Goal: Information Seeking & Learning: Check status

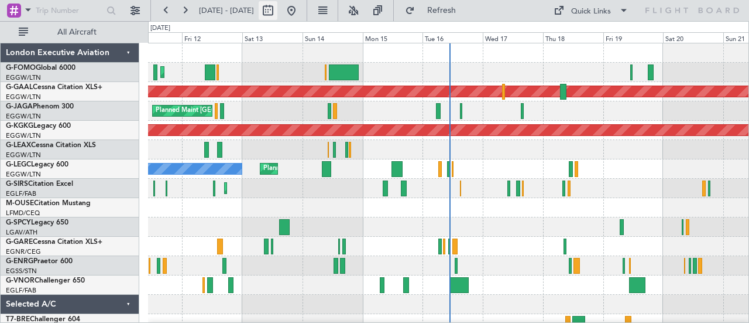
click at [277, 8] on button at bounding box center [268, 10] width 19 height 19
select select "9"
select select "2025"
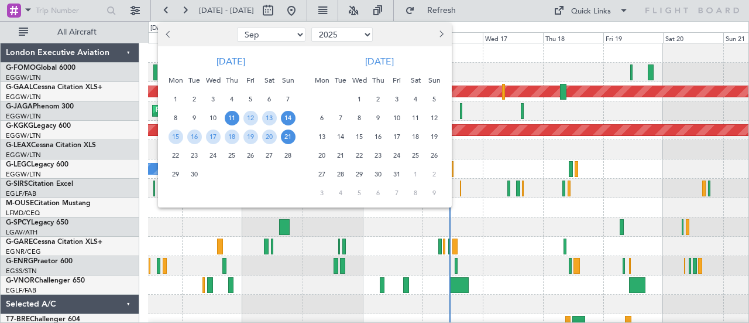
click at [285, 116] on span "14" at bounding box center [288, 118] width 15 height 15
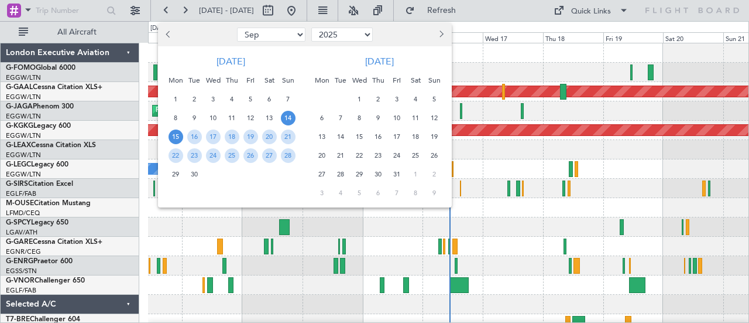
click at [172, 139] on span "15" at bounding box center [176, 136] width 15 height 15
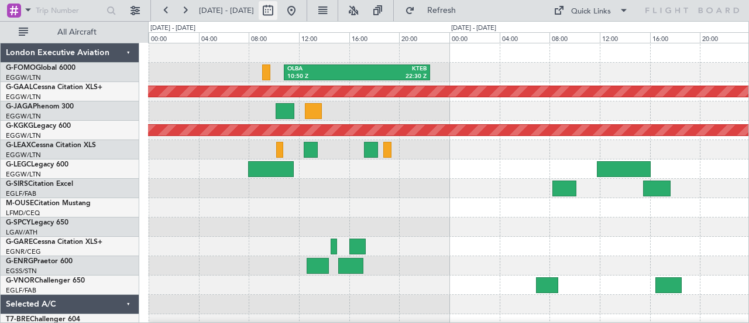
click at [277, 10] on button at bounding box center [268, 10] width 19 height 19
select select "9"
select select "2025"
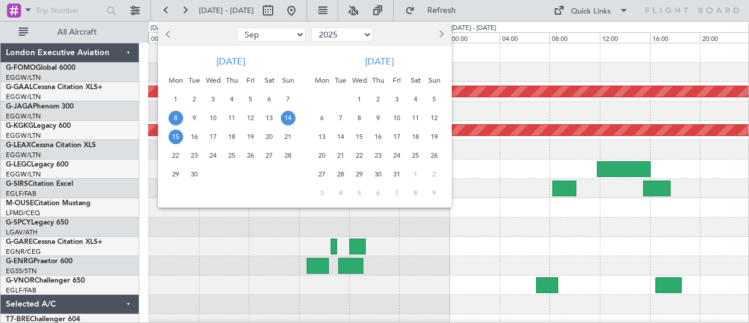
drag, startPoint x: 176, startPoint y: 116, endPoint x: 201, endPoint y: 120, distance: 25.4
click at [184, 118] on div "8" at bounding box center [175, 117] width 19 height 19
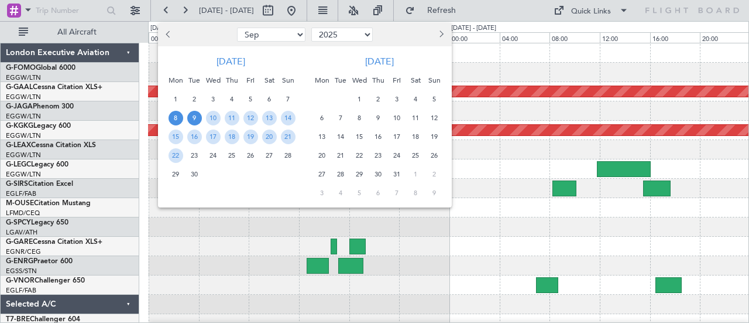
click at [197, 119] on span "9" at bounding box center [194, 118] width 15 height 15
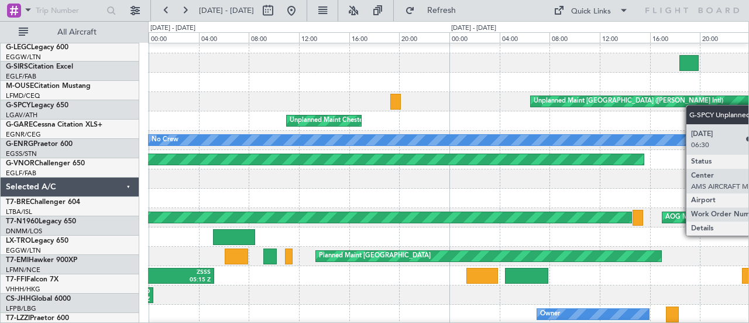
scroll to position [125, 0]
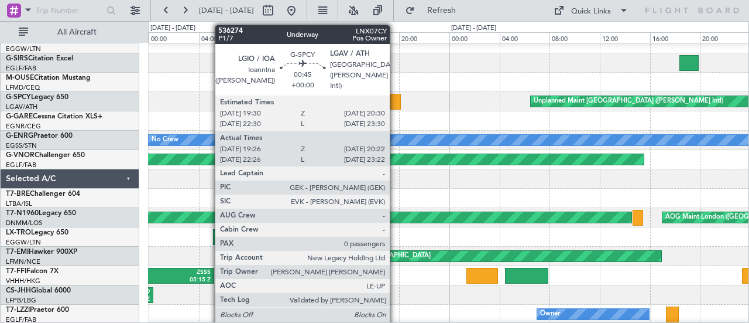
click at [396, 100] on div at bounding box center [395, 102] width 11 height 16
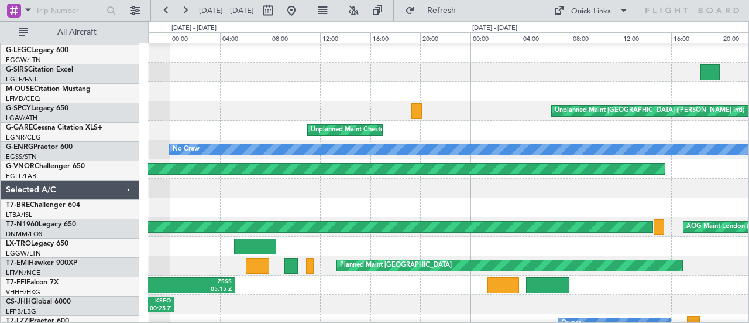
click at [227, 128] on div "Unplanned Maint Chester" at bounding box center [448, 130] width 601 height 19
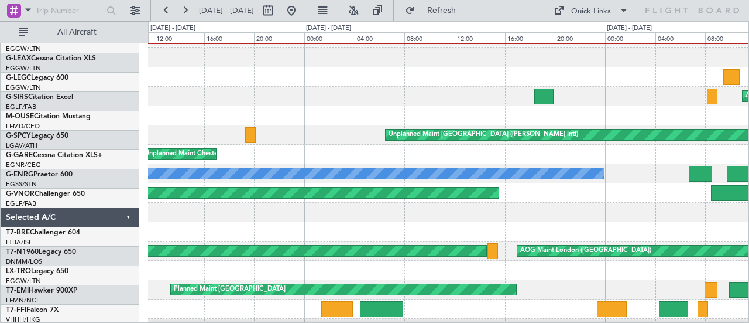
scroll to position [91, 0]
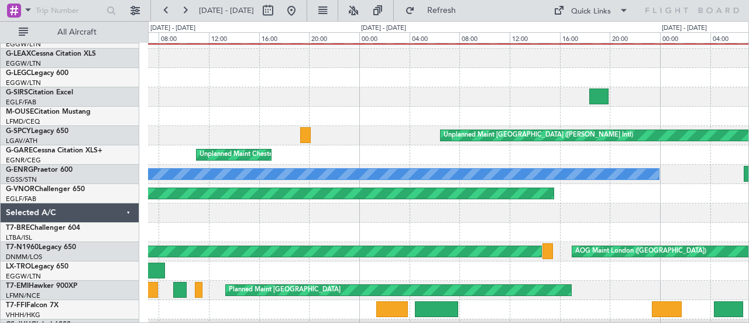
click at [691, 163] on div "Unplanned Maint Chester" at bounding box center [448, 154] width 601 height 19
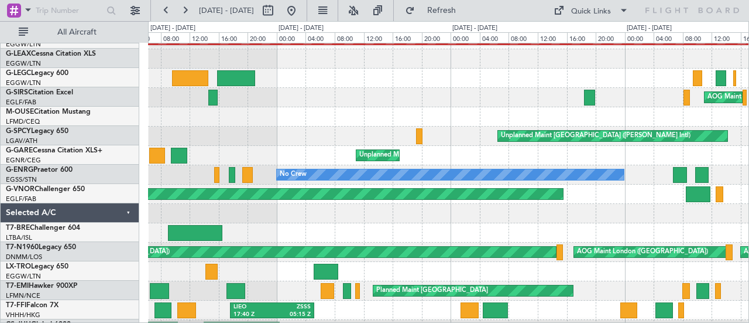
scroll to position [85, 0]
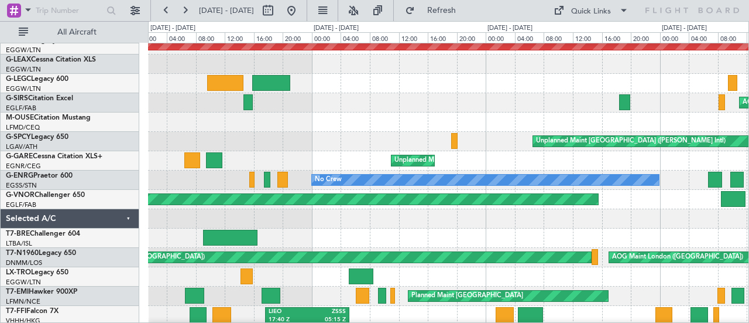
click at [299, 164] on div "Unplanned Maint Chester" at bounding box center [448, 160] width 601 height 19
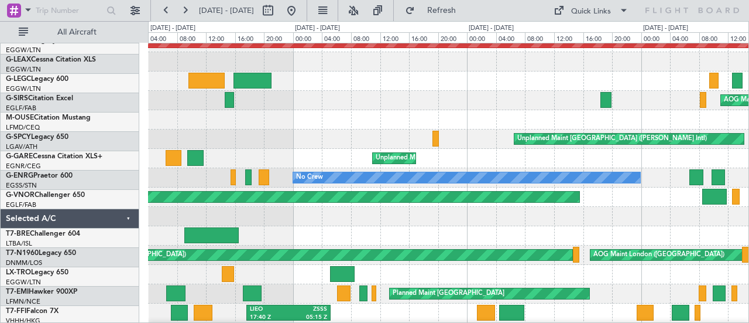
scroll to position [88, 0]
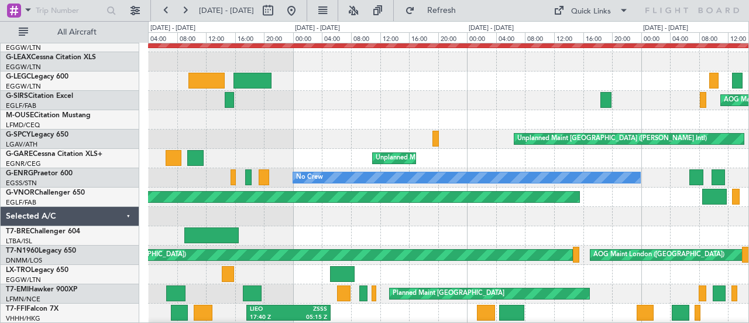
click at [658, 156] on div "Unplanned Maint Chester" at bounding box center [448, 158] width 601 height 19
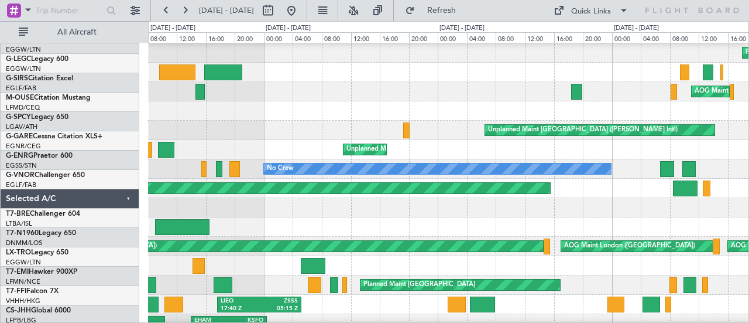
scroll to position [118, 0]
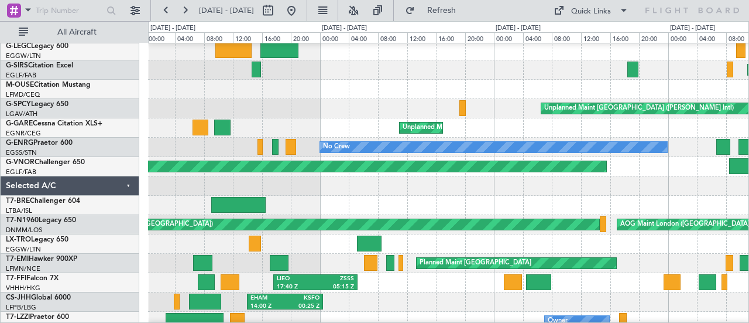
click at [662, 126] on div "Unplanned Maint Chester" at bounding box center [448, 127] width 601 height 19
click at [277, 10] on button at bounding box center [268, 10] width 19 height 19
select select "9"
select select "2025"
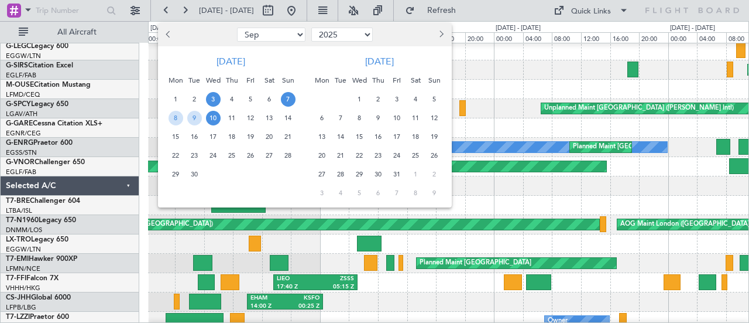
click at [216, 98] on span "3" at bounding box center [213, 99] width 15 height 15
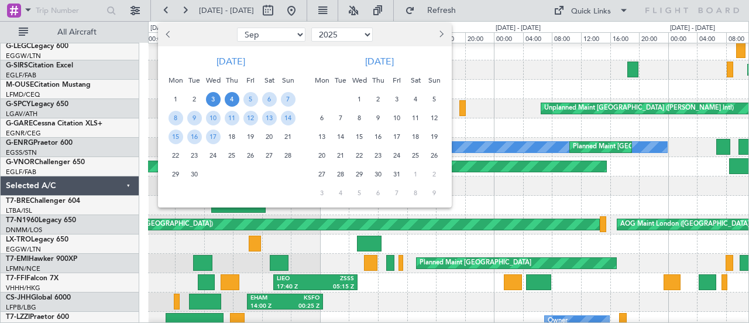
click at [229, 98] on span "4" at bounding box center [232, 99] width 15 height 15
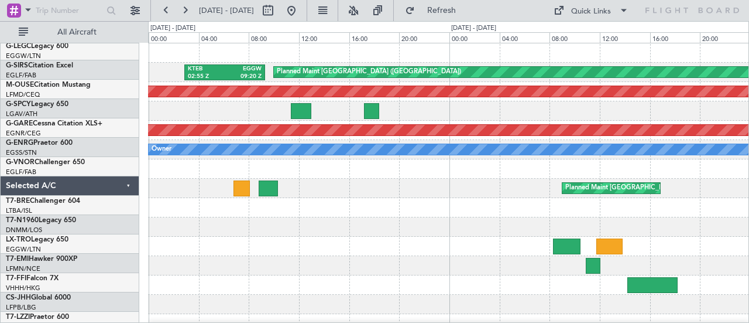
scroll to position [0, 0]
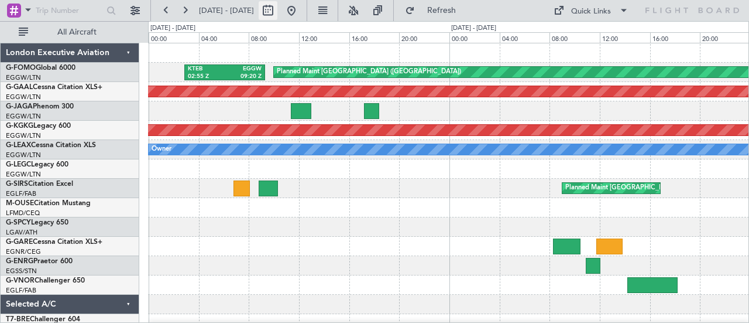
click at [277, 12] on button at bounding box center [268, 10] width 19 height 19
select select "9"
select select "2025"
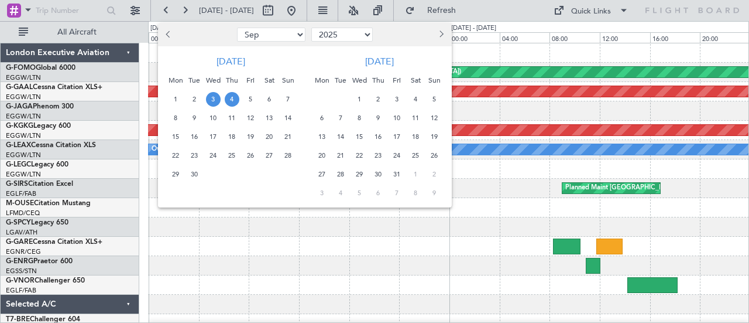
click at [177, 118] on span "8" at bounding box center [176, 118] width 15 height 15
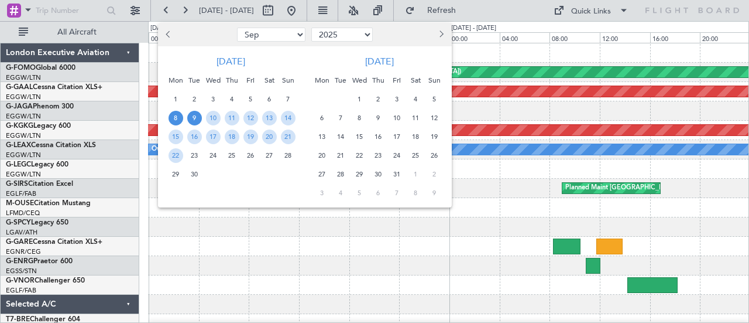
click at [193, 116] on span "9" at bounding box center [194, 118] width 15 height 15
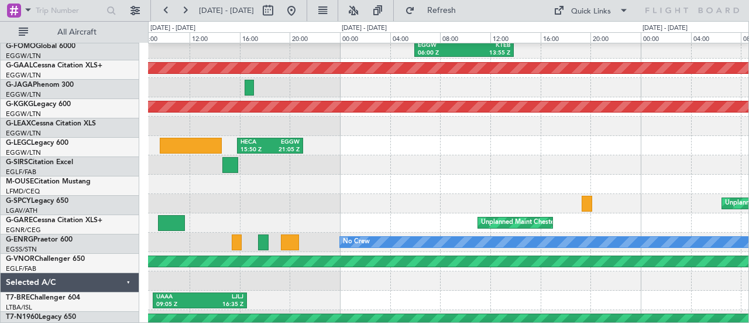
scroll to position [23, 0]
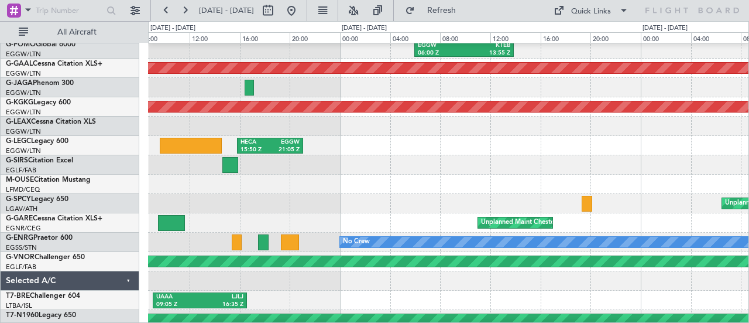
click at [447, 217] on div "Unplanned Maint Chester" at bounding box center [448, 222] width 601 height 19
click at [277, 8] on button at bounding box center [268, 10] width 19 height 19
select select "9"
select select "2025"
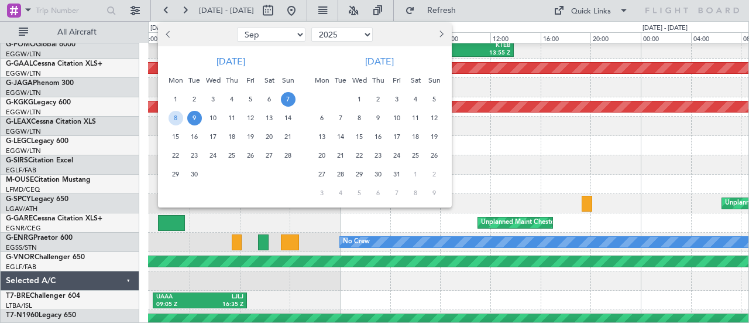
click at [213, 116] on span "10" at bounding box center [213, 118] width 15 height 15
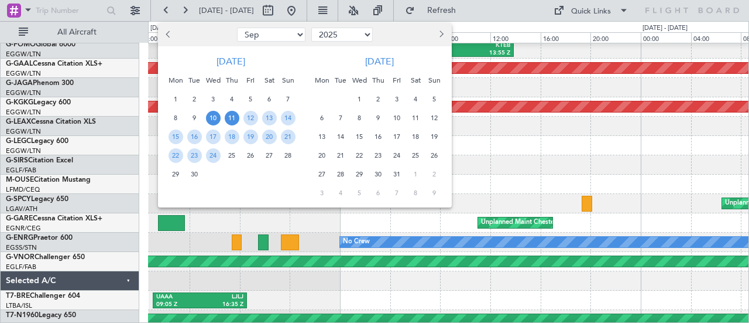
click at [226, 116] on span "11" at bounding box center [232, 118] width 15 height 15
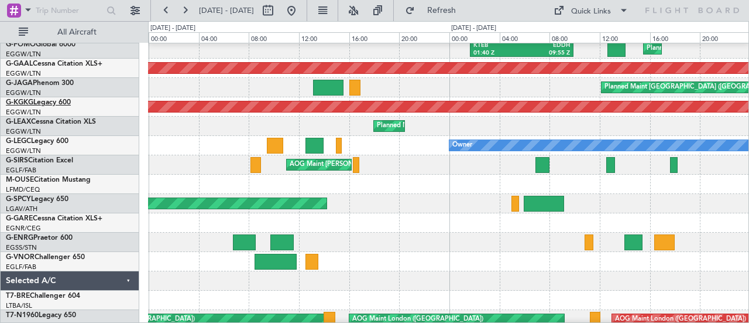
scroll to position [0, 0]
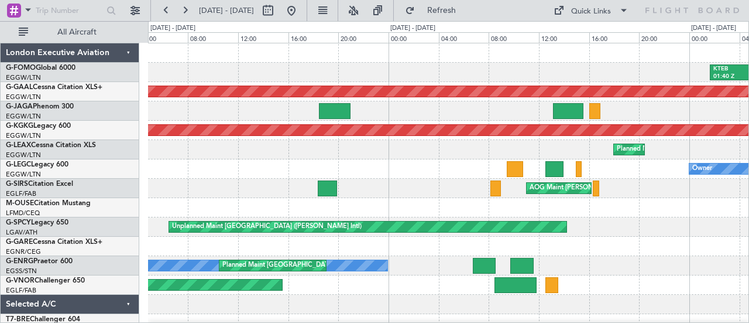
click at [578, 228] on div "Unplanned Maint [GEOGRAPHIC_DATA] ([PERSON_NAME] Intl)" at bounding box center [448, 226] width 601 height 19
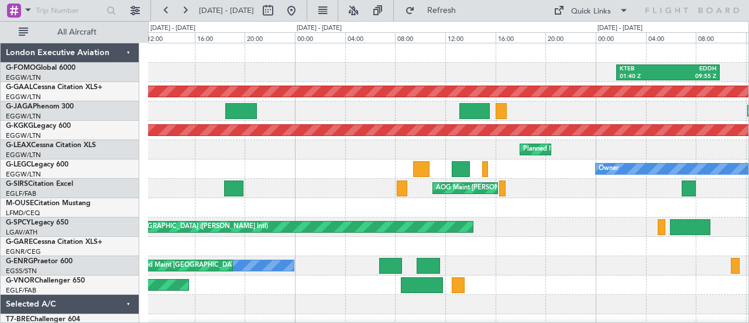
click at [317, 194] on div "AOG Maint [PERSON_NAME]" at bounding box center [448, 188] width 601 height 19
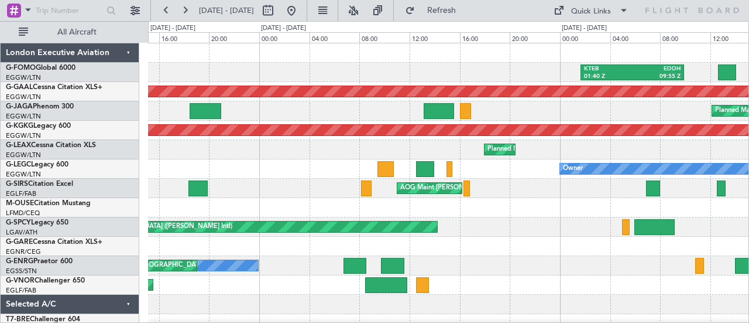
click at [247, 193] on div "AOG Maint [PERSON_NAME]" at bounding box center [448, 188] width 601 height 19
click at [277, 12] on button at bounding box center [268, 10] width 19 height 19
select select "9"
select select "2025"
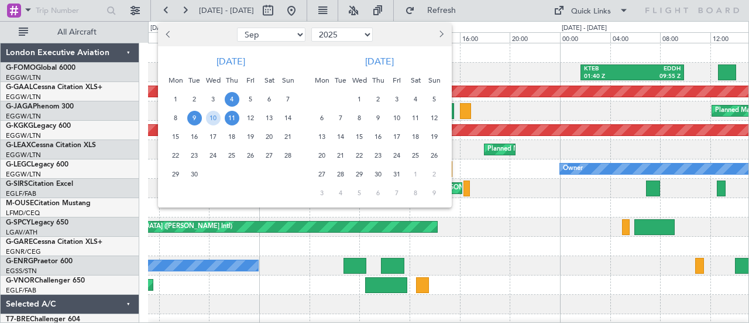
click at [229, 95] on span "4" at bounding box center [232, 99] width 15 height 15
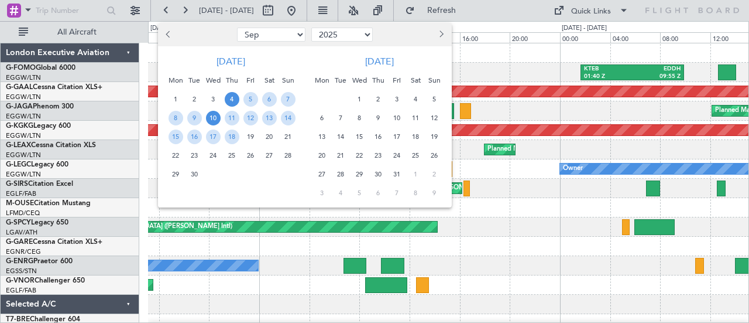
click at [213, 118] on span "10" at bounding box center [213, 118] width 15 height 15
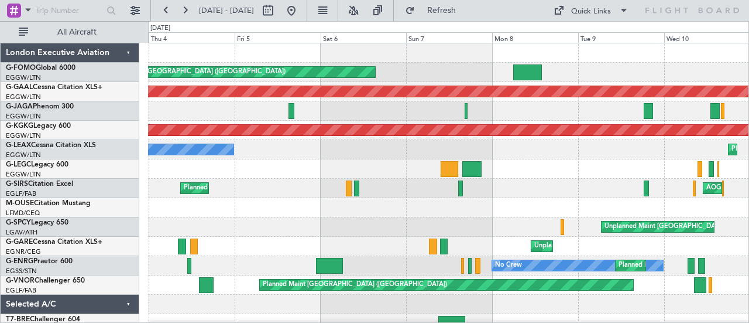
click at [291, 189] on div "Planned Maint [GEOGRAPHIC_DATA] ([GEOGRAPHIC_DATA]) AOG Maint [PERSON_NAME] Pla…" at bounding box center [448, 188] width 601 height 19
click at [277, 7] on button at bounding box center [268, 10] width 19 height 19
select select "9"
select select "2025"
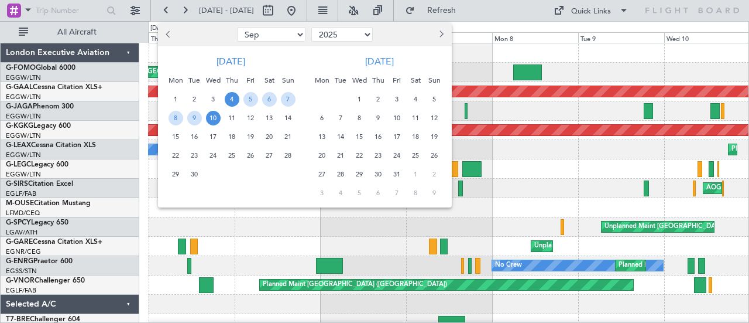
click at [170, 33] on span "Previous month" at bounding box center [169, 33] width 7 height 7
select select "8"
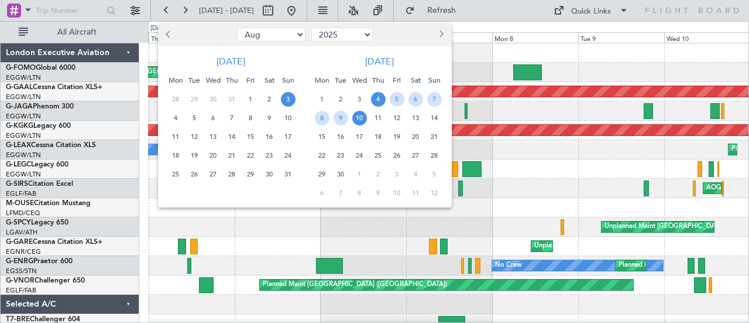
click at [285, 94] on span "3" at bounding box center [288, 99] width 15 height 15
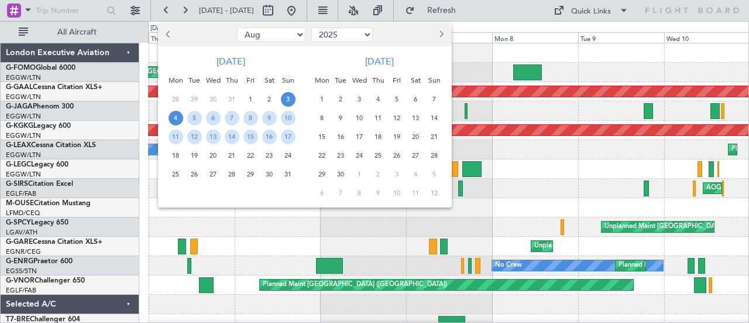
click at [175, 115] on span "4" at bounding box center [176, 118] width 15 height 15
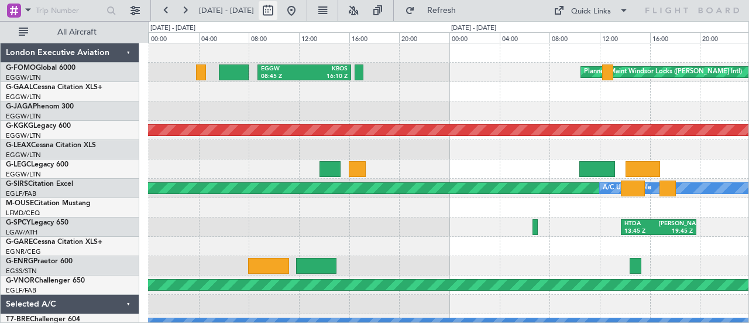
click at [277, 8] on button at bounding box center [268, 10] width 19 height 19
select select "8"
select select "2025"
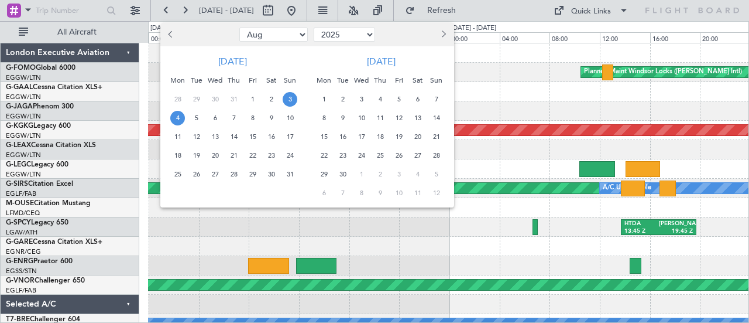
click at [200, 115] on span "5" at bounding box center [196, 118] width 15 height 15
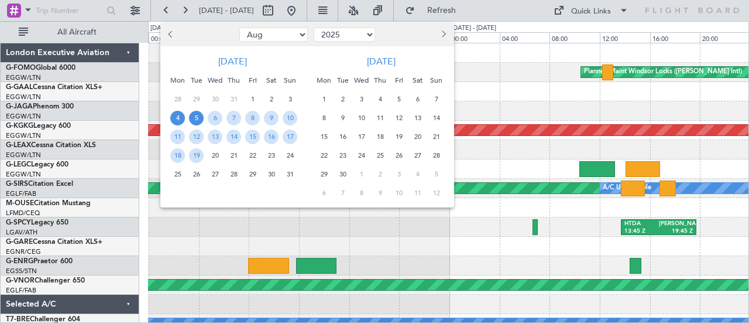
click at [180, 118] on span "4" at bounding box center [177, 118] width 15 height 15
click at [194, 119] on span "5" at bounding box center [196, 118] width 15 height 15
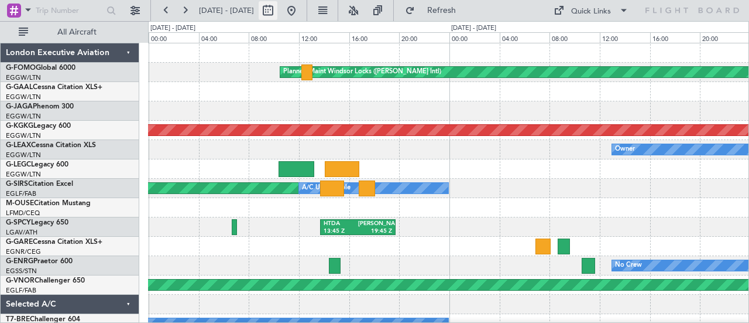
click at [277, 12] on button at bounding box center [268, 10] width 19 height 19
select select "8"
select select "2025"
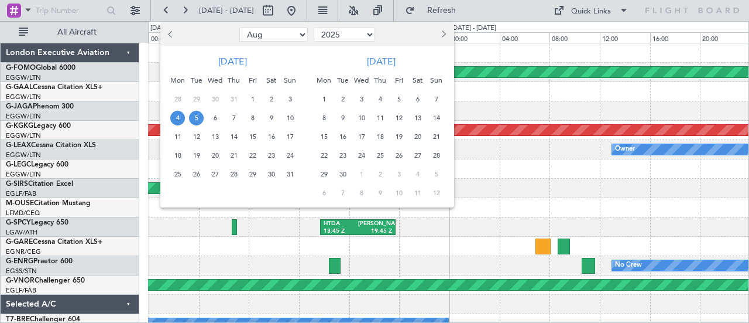
click at [270, 118] on span "9" at bounding box center [271, 118] width 15 height 15
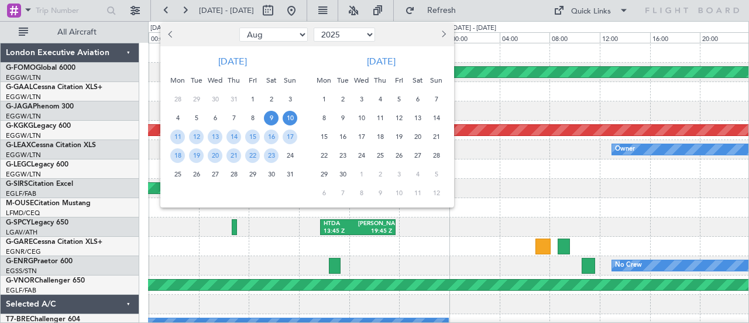
click at [286, 117] on span "10" at bounding box center [290, 118] width 15 height 15
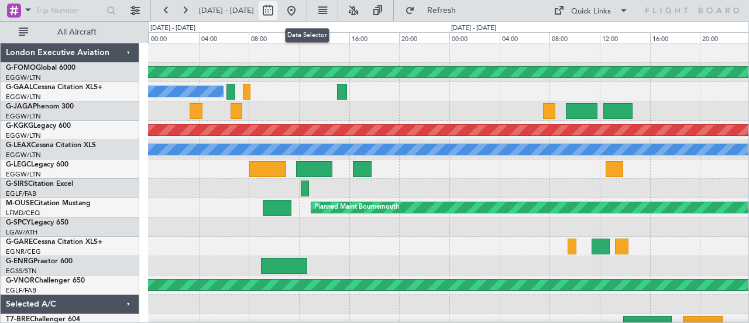
click at [277, 15] on button at bounding box center [268, 10] width 19 height 19
select select "8"
select select "2025"
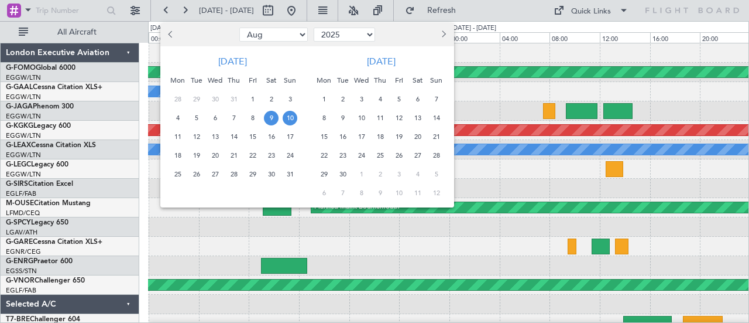
click at [437, 96] on span "7" at bounding box center [436, 99] width 15 height 15
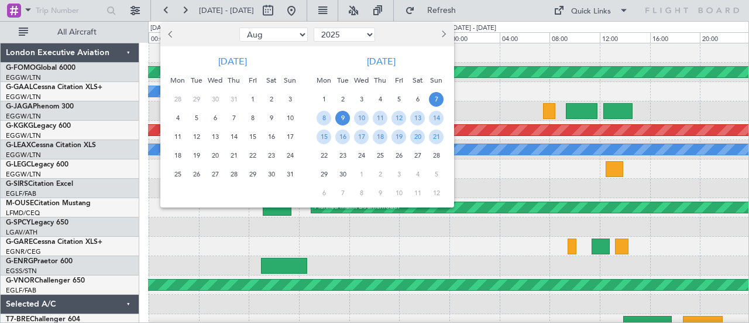
click at [337, 115] on span "9" at bounding box center [342, 118] width 15 height 15
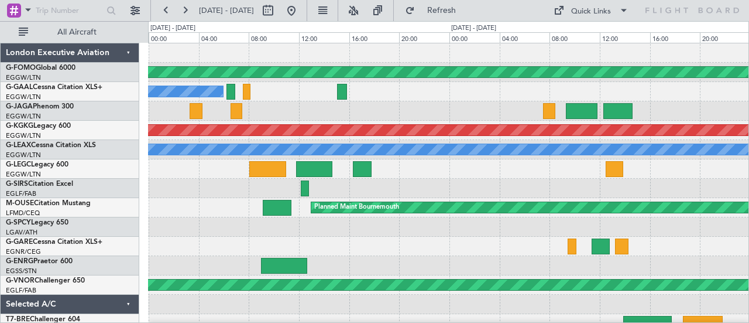
select select "9"
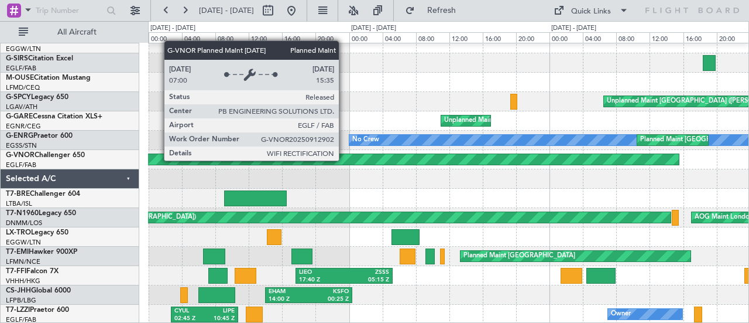
scroll to position [125, 0]
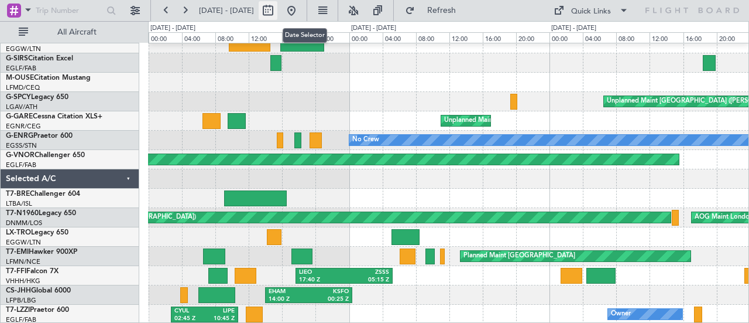
click at [277, 12] on button at bounding box center [268, 10] width 19 height 19
select select "9"
select select "2025"
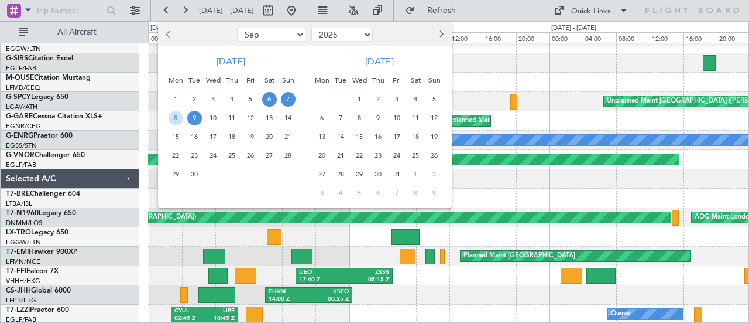
click at [273, 94] on span "6" at bounding box center [269, 99] width 15 height 15
click at [290, 99] on span "7" at bounding box center [288, 99] width 15 height 15
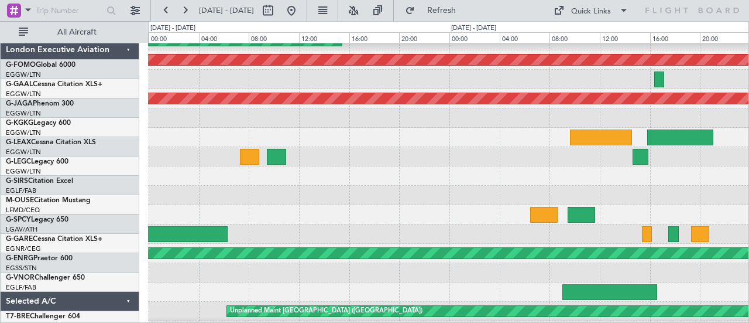
scroll to position [0, 0]
